Goal: Task Accomplishment & Management: Use online tool/utility

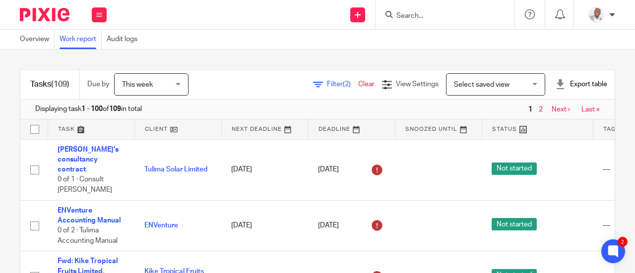
scroll to position [44, 0]
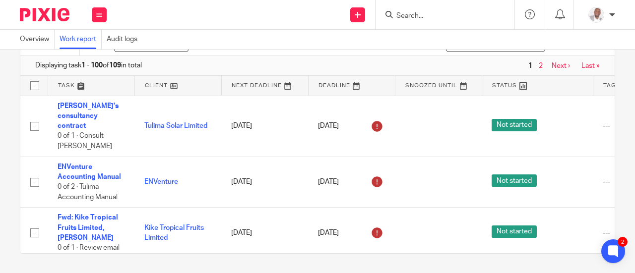
click at [551, 64] on link "Next ›" at bounding box center [560, 65] width 18 height 7
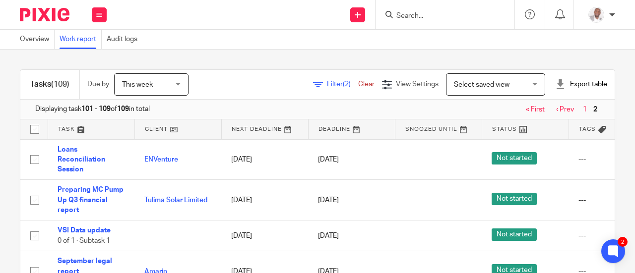
click at [327, 84] on span "Filter (2)" at bounding box center [342, 84] width 31 height 7
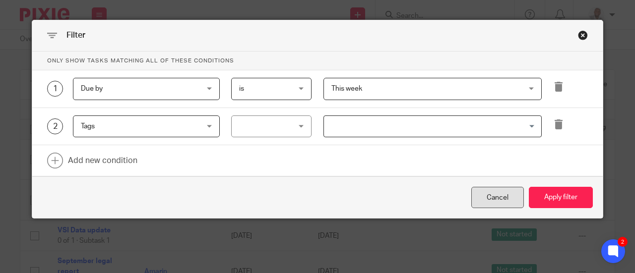
click at [499, 196] on div "Cancel" at bounding box center [497, 197] width 53 height 21
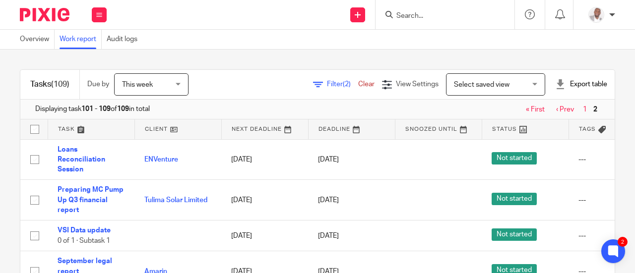
click at [518, 84] on div "Select saved view Select saved view" at bounding box center [495, 84] width 99 height 22
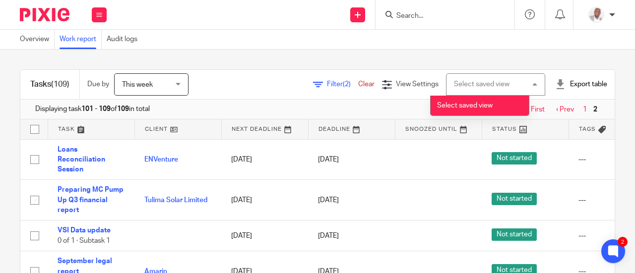
click at [518, 84] on div "Select saved view Select saved view" at bounding box center [495, 84] width 99 height 22
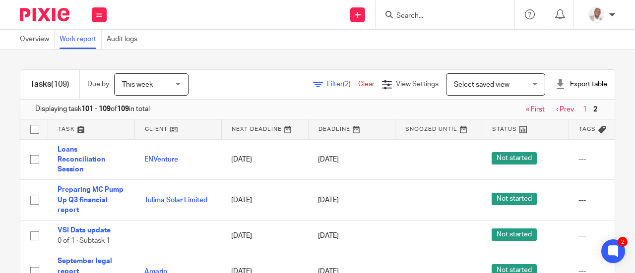
click at [570, 83] on div "Export table" at bounding box center [581, 84] width 52 height 10
click at [541, 119] on link "Excel spreadsheet" at bounding box center [556, 121] width 58 height 7
